Goal: Information Seeking & Learning: Learn about a topic

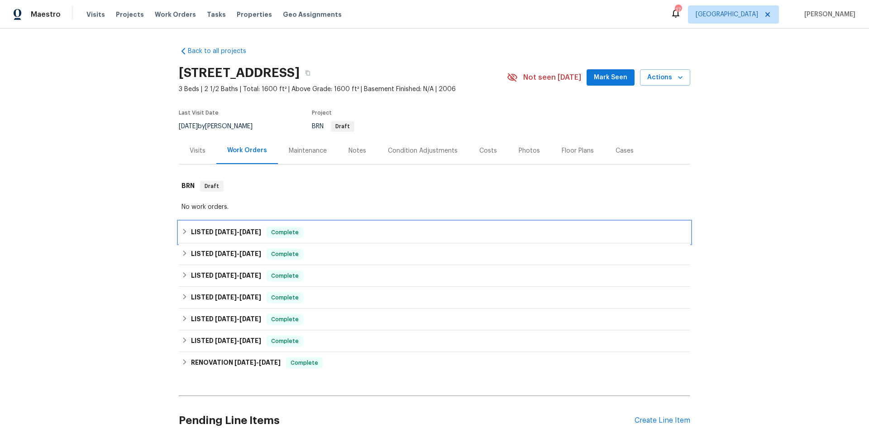
click at [318, 229] on div "LISTED [DATE] - [DATE] Complete" at bounding box center [435, 232] width 506 height 11
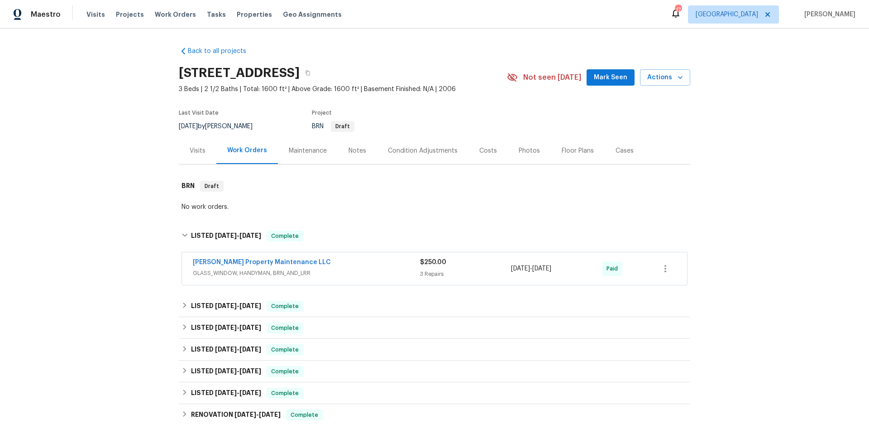
click at [354, 274] on span "GLASS_WINDOW, HANDYMAN, BRN_AND_LRR" at bounding box center [306, 272] width 227 height 9
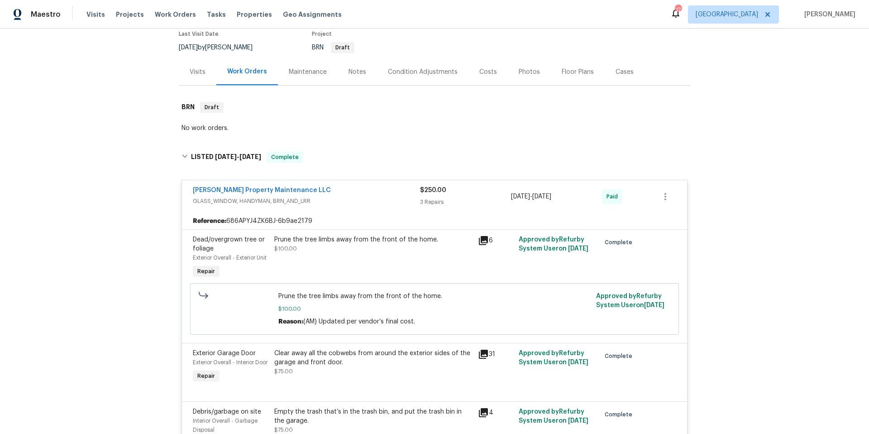
scroll to position [393, 0]
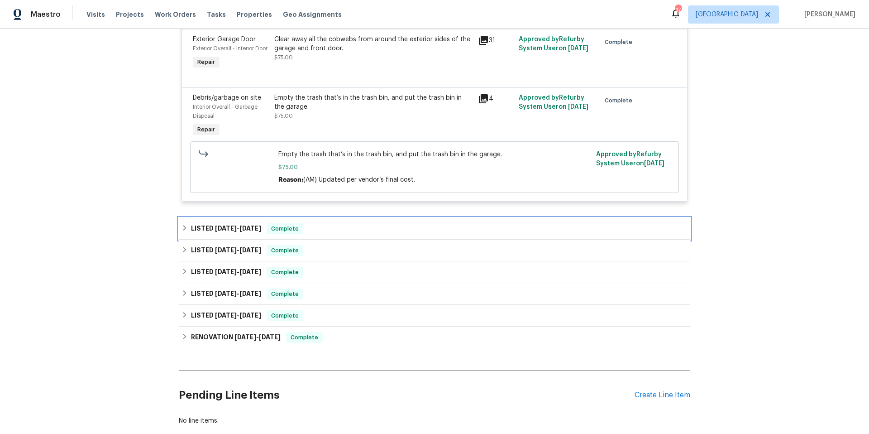
click at [358, 234] on div "LISTED 7/23/25 - 7/30/25 Complete" at bounding box center [435, 228] width 506 height 11
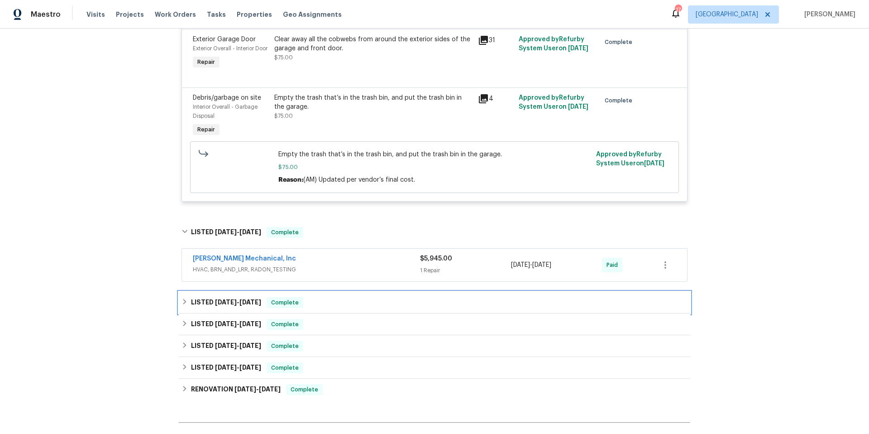
click at [358, 308] on div "LISTED 6/26/25 - 7/8/25 Complete" at bounding box center [435, 302] width 506 height 11
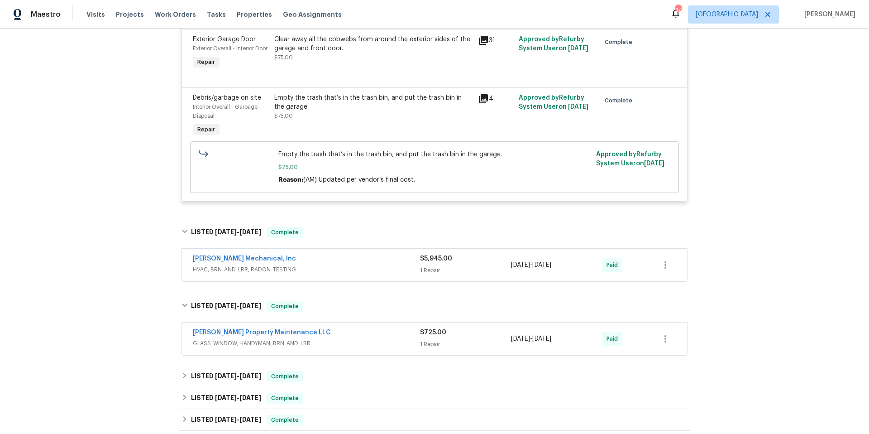
click at [356, 339] on div "[PERSON_NAME] Property Maintenance LLC" at bounding box center [306, 333] width 227 height 11
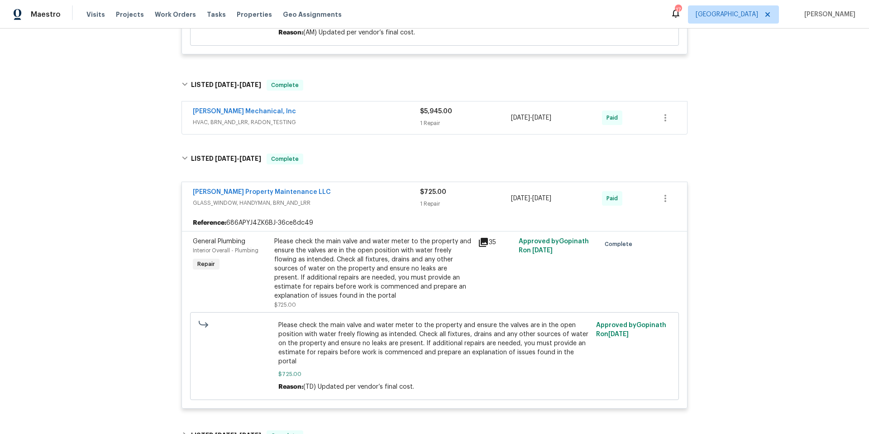
scroll to position [549, 0]
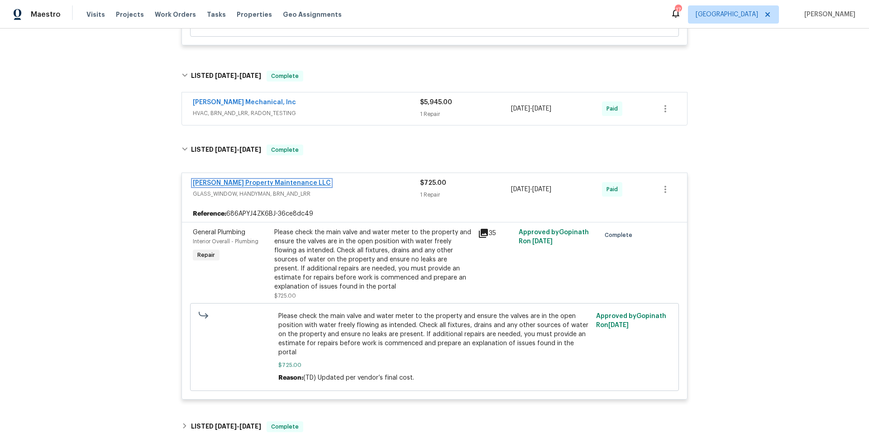
click at [230, 186] on link "[PERSON_NAME] Property Maintenance LLC" at bounding box center [262, 183] width 138 height 6
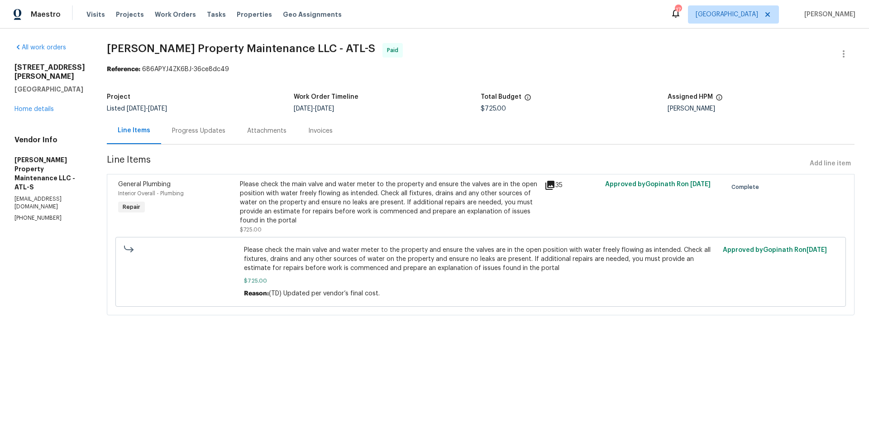
click at [207, 134] on div "Progress Updates" at bounding box center [198, 130] width 53 height 9
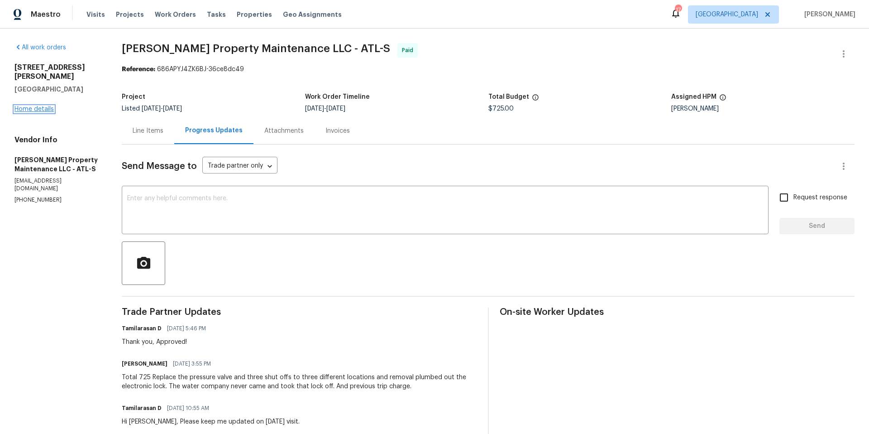
click at [47, 106] on link "Home details" at bounding box center [33, 109] width 39 height 6
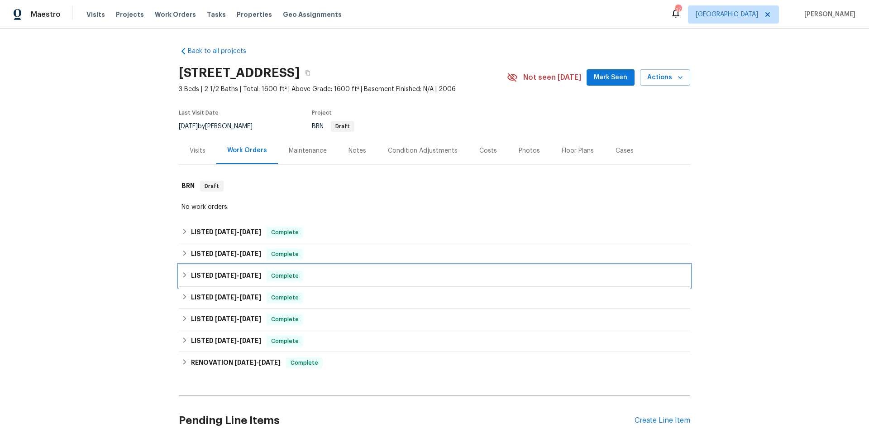
click at [336, 278] on div "LISTED 6/26/25 - 7/8/25 Complete" at bounding box center [435, 275] width 506 height 11
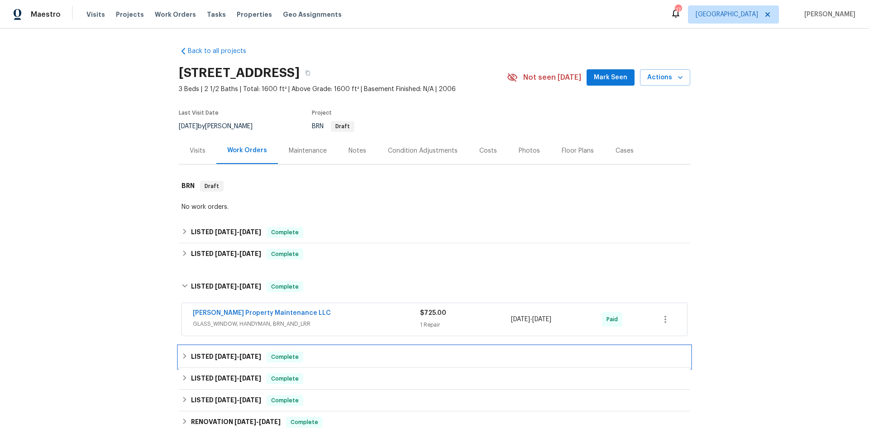
click at [350, 356] on div "LISTED 5/22/25 - 6/11/25 Complete" at bounding box center [435, 356] width 506 height 11
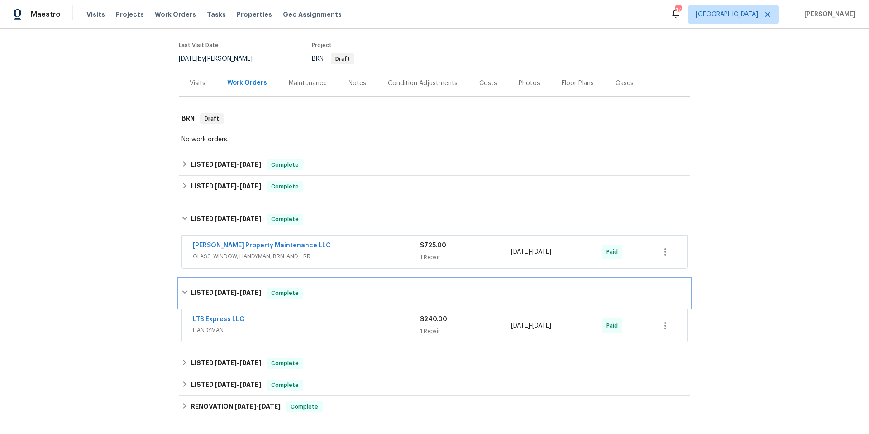
scroll to position [169, 0]
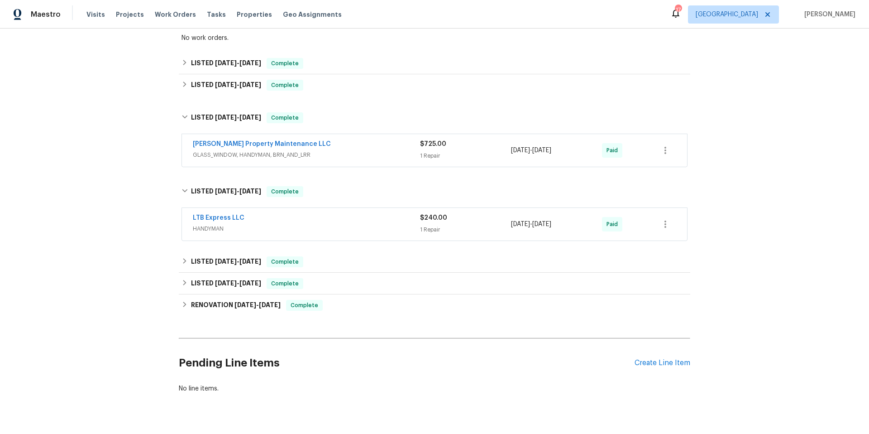
click at [337, 229] on span "HANDYMAN" at bounding box center [306, 228] width 227 height 9
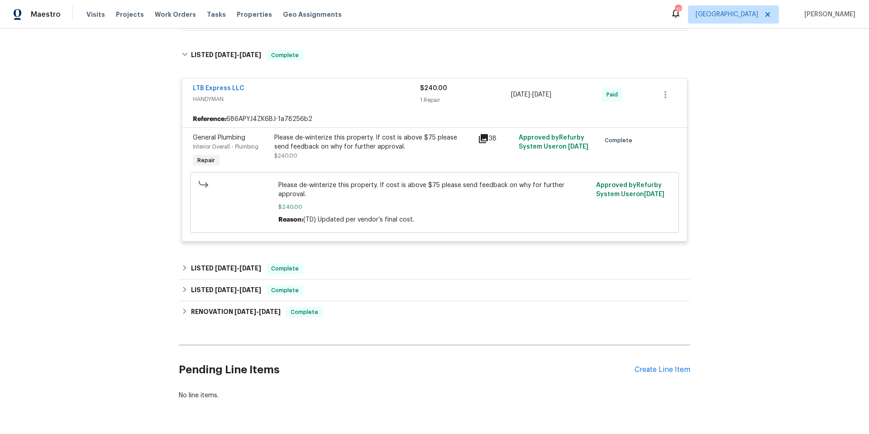
scroll to position [312, 0]
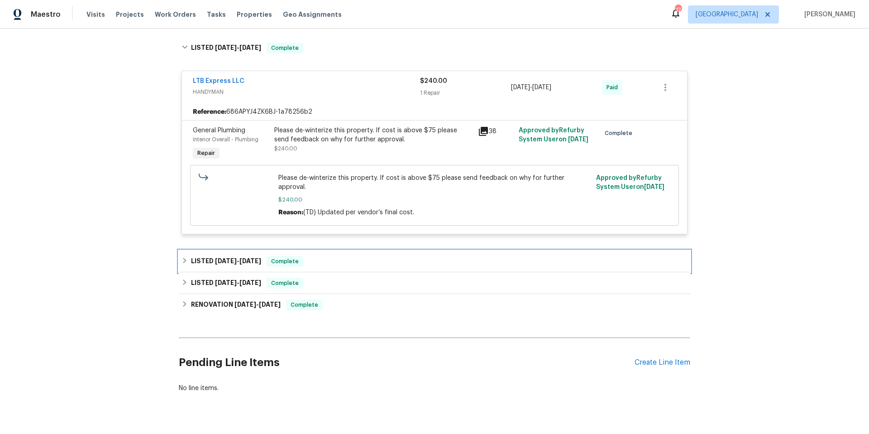
click at [333, 256] on div "LISTED 4/28/25 - 5/1/25 Complete" at bounding box center [435, 261] width 506 height 11
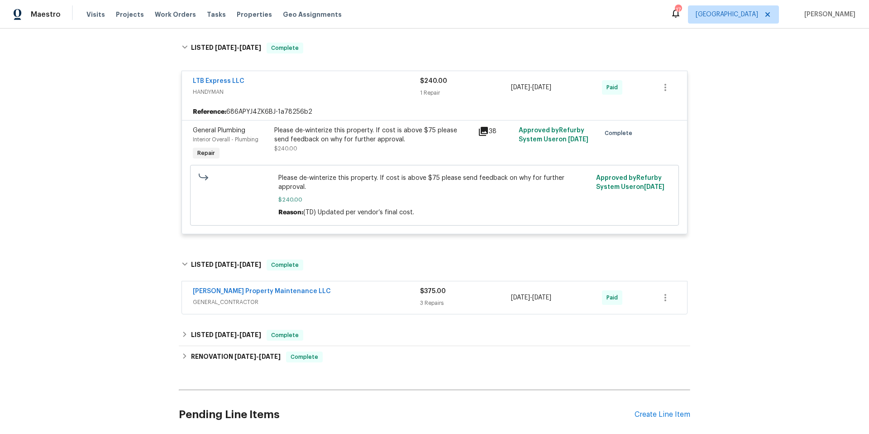
click at [355, 297] on span "GENERAL_CONTRACTOR" at bounding box center [306, 301] width 227 height 9
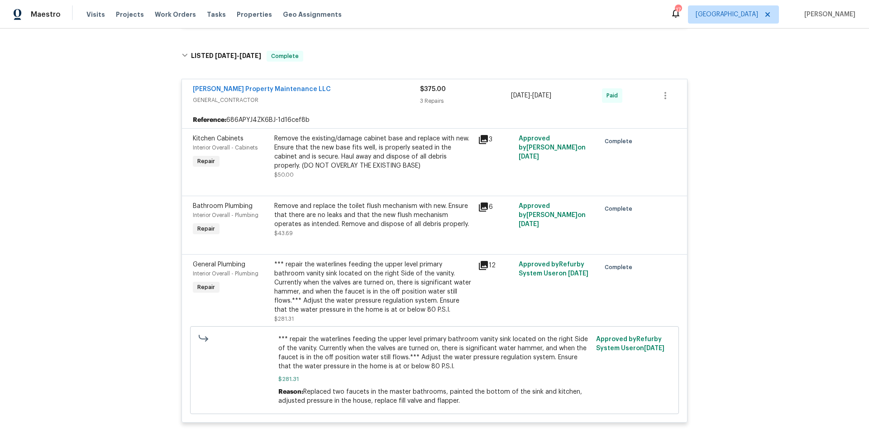
scroll to position [534, 0]
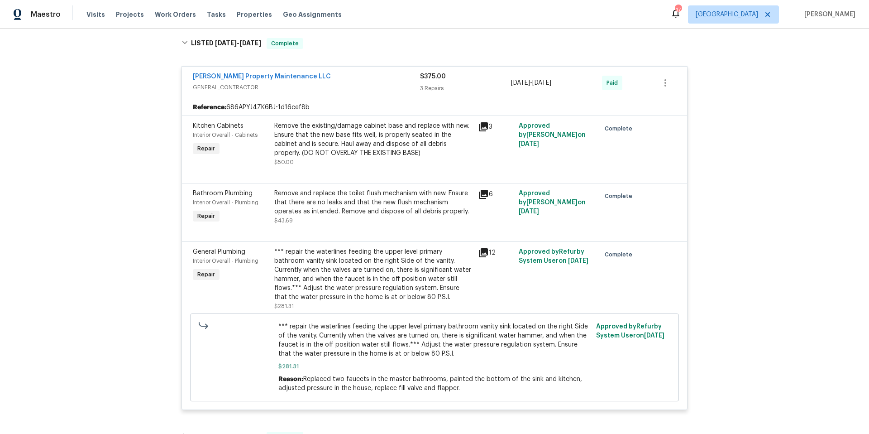
click at [482, 122] on icon at bounding box center [483, 126] width 9 height 9
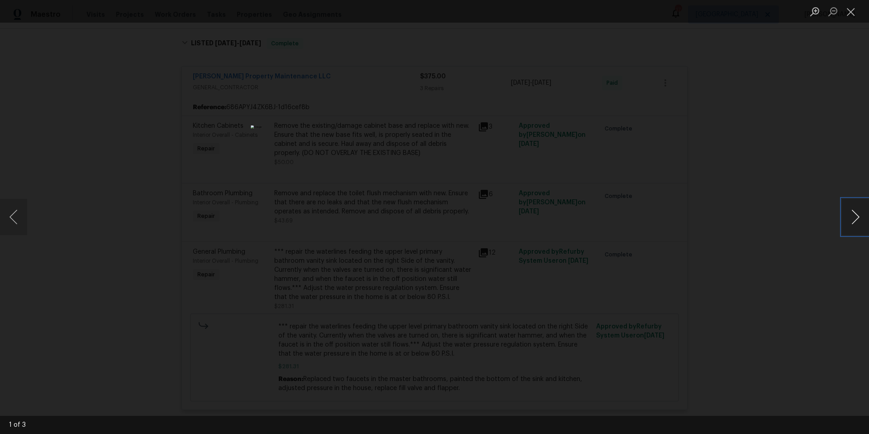
click at [853, 216] on button "Next image" at bounding box center [855, 217] width 27 height 36
click at [767, 211] on div "Lightbox" at bounding box center [434, 217] width 869 height 434
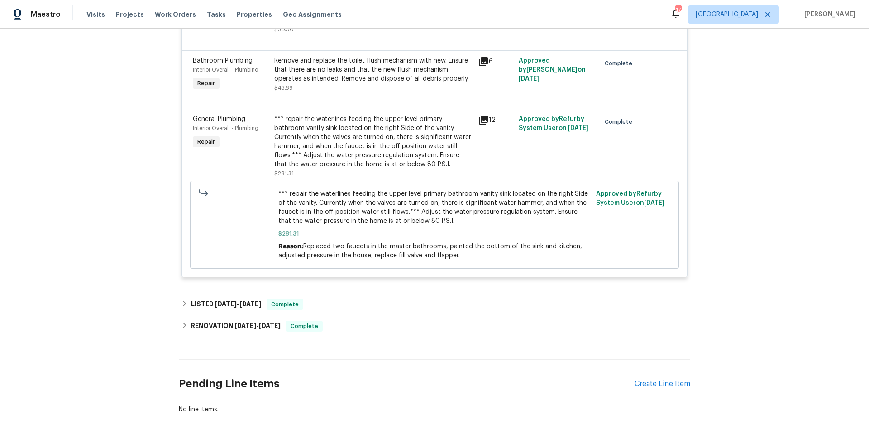
scroll to position [695, 0]
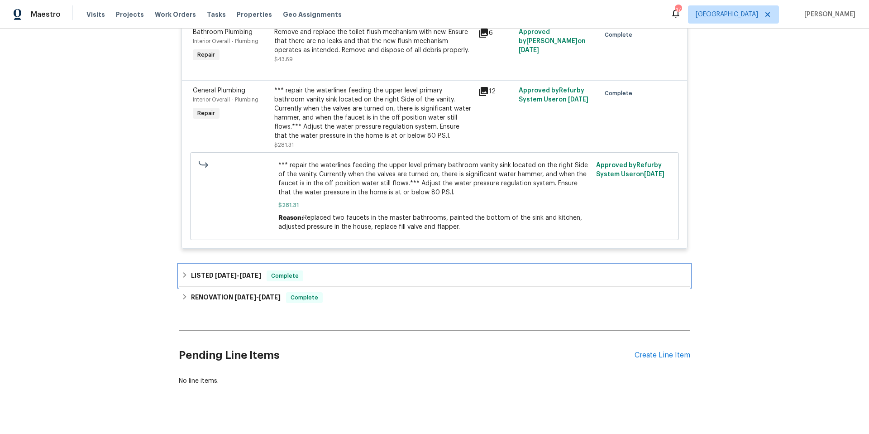
click at [455, 270] on div "LISTED 3/11/25 - 3/12/25 Complete" at bounding box center [435, 275] width 506 height 11
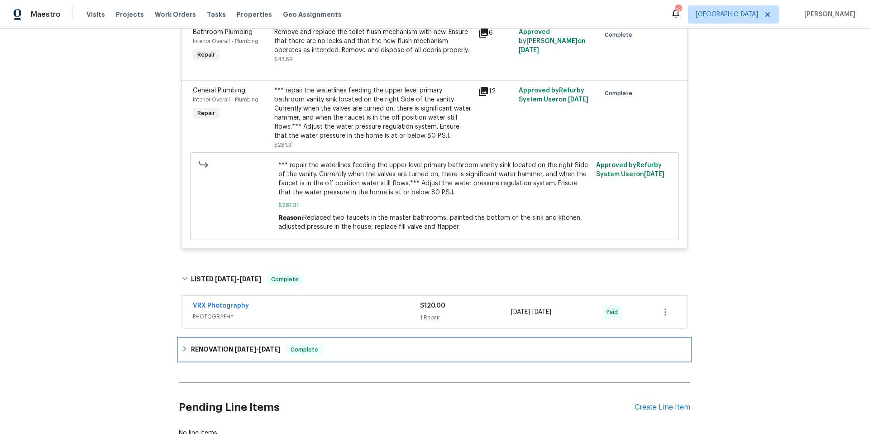
click at [439, 348] on div "RENOVATION 2/18/25 - 2/26/25 Complete" at bounding box center [435, 350] width 512 height 22
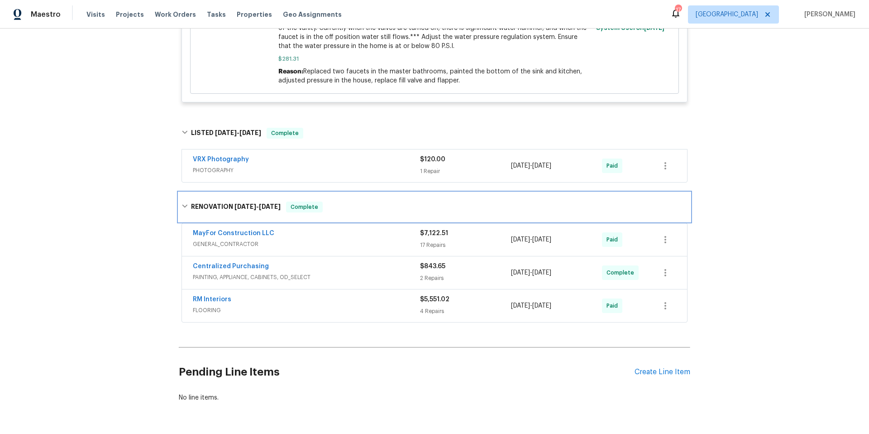
scroll to position [850, 0]
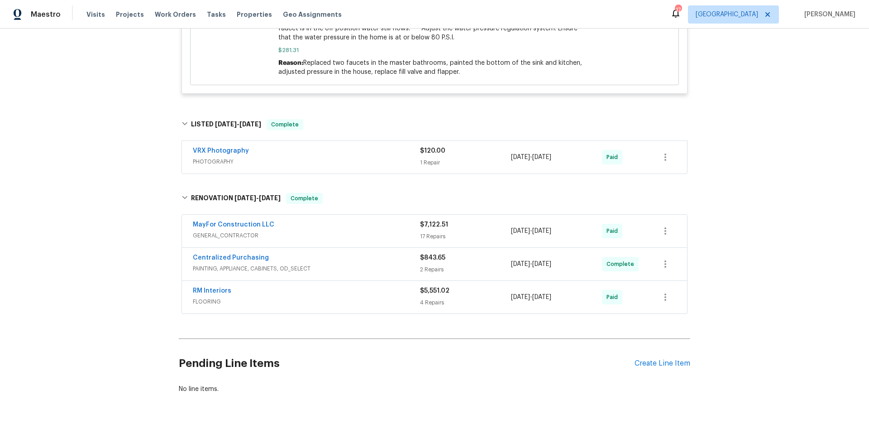
click at [360, 220] on div "MayFor Construction LLC" at bounding box center [306, 225] width 227 height 11
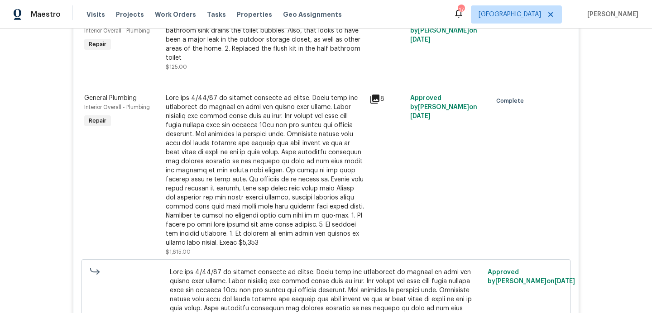
scroll to position [2537, 0]
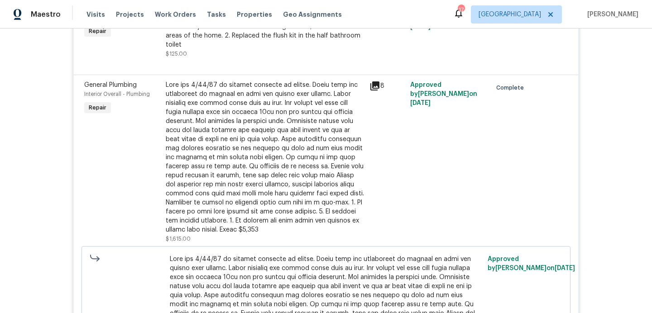
click at [339, 133] on div at bounding box center [265, 158] width 198 height 154
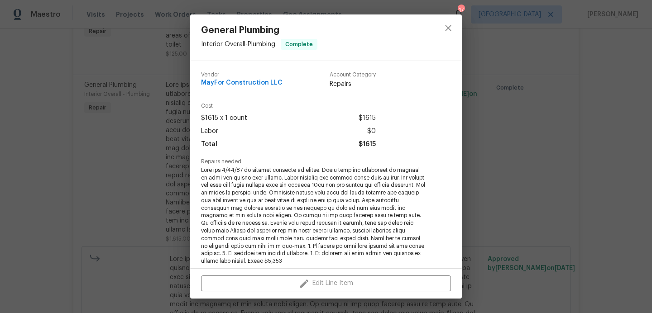
click at [545, 120] on div "General Plumbing Interior Overall - Plumbing Complete Vendor MayFor Constructio…" at bounding box center [326, 156] width 652 height 313
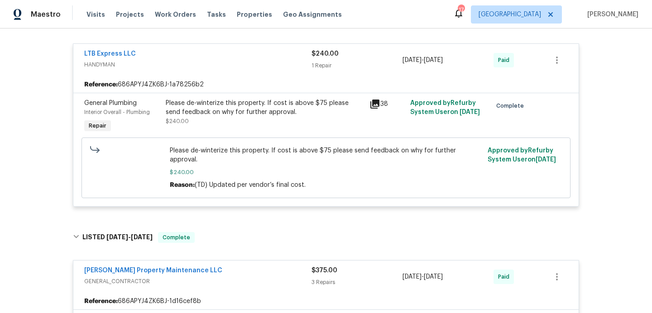
scroll to position [920, 0]
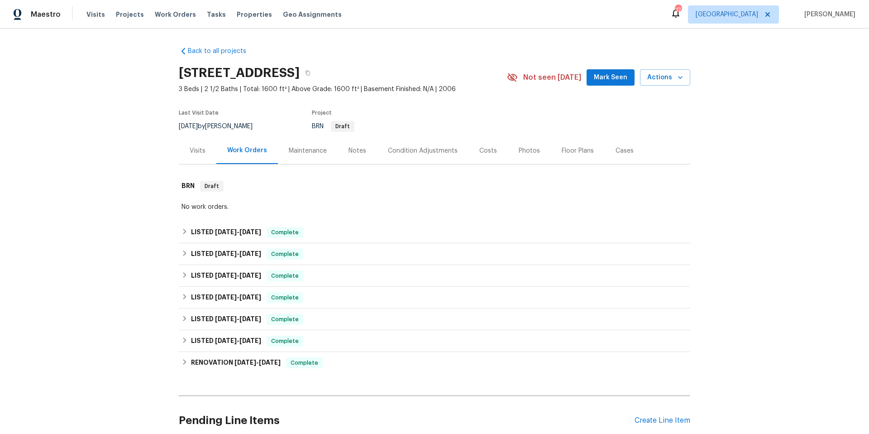
click at [527, 153] on div "Photos" at bounding box center [529, 150] width 21 height 9
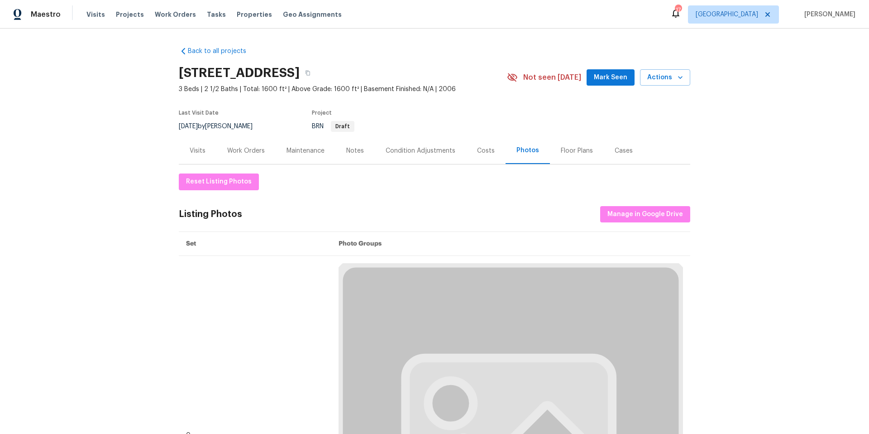
click at [573, 152] on div "Floor Plans" at bounding box center [577, 150] width 32 height 9
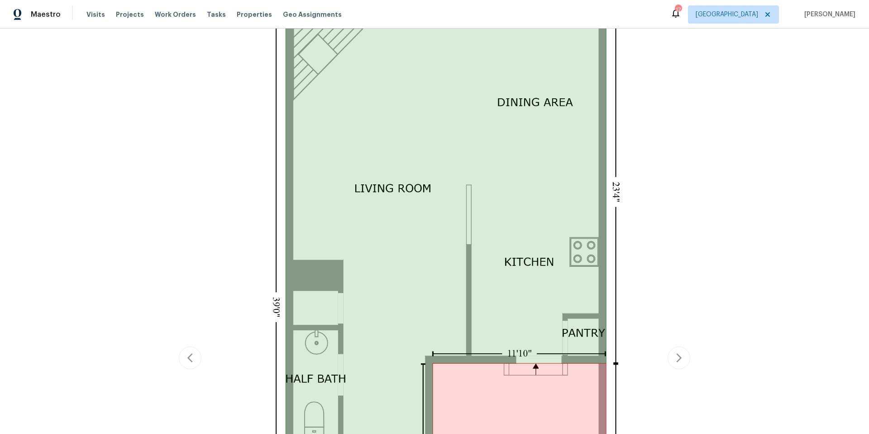
scroll to position [218, 0]
